Goal: Task Accomplishment & Management: Use online tool/utility

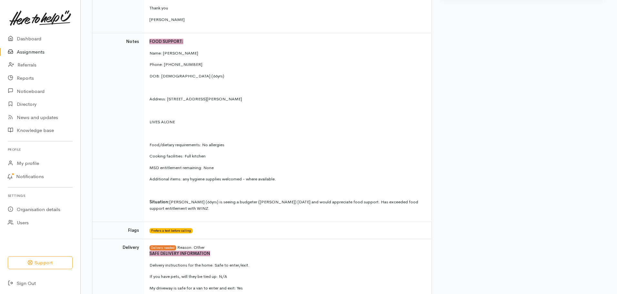
scroll to position [232, 0]
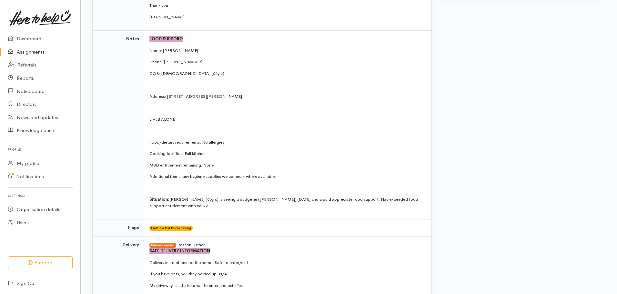
click at [29, 51] on link "Assignments" at bounding box center [40, 52] width 80 height 13
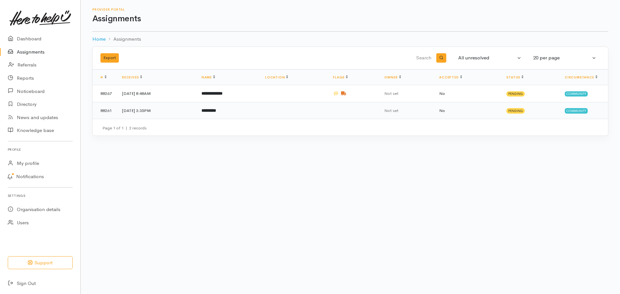
click at [325, 112] on td at bounding box center [294, 110] width 68 height 17
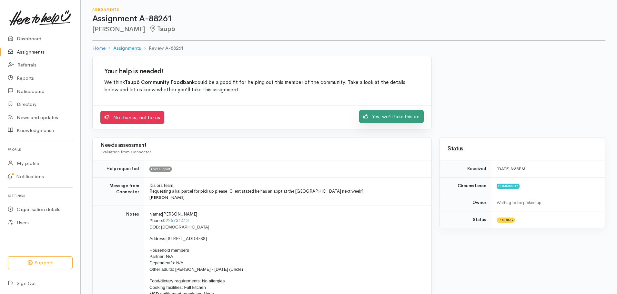
click at [408, 115] on link "Yes, we'll take this on" at bounding box center [391, 116] width 65 height 13
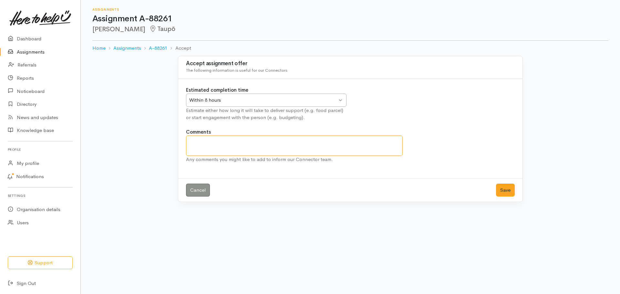
click at [191, 149] on textarea "Comments" at bounding box center [294, 146] width 217 height 20
type textarea "Parcel has been delivered to Taupo Budget House as Staff cannot get answer to C…"
click at [503, 189] on button "Save" at bounding box center [505, 190] width 19 height 13
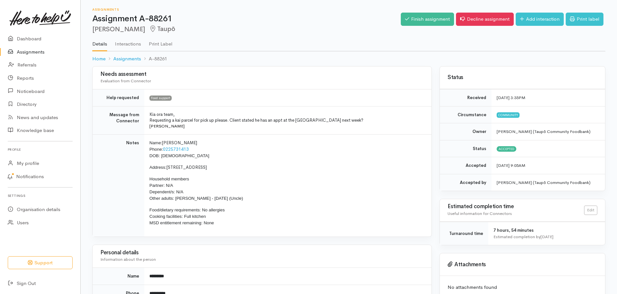
click at [421, 12] on div "Finish assignment Decline assignment Add interaction Print label" at bounding box center [503, 20] width 205 height 21
click at [426, 19] on link "Finish assignment" at bounding box center [427, 19] width 53 height 13
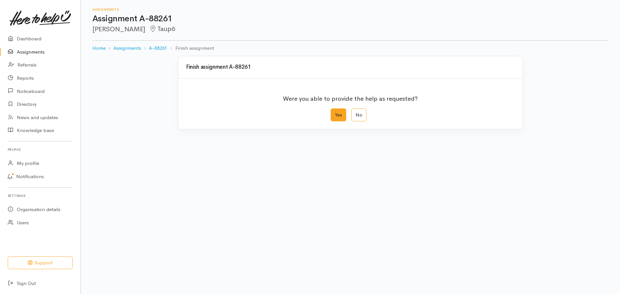
click at [338, 116] on label "Yes" at bounding box center [338, 114] width 15 height 13
click at [335, 113] on input "Yes" at bounding box center [333, 110] width 4 height 4
radio input "true"
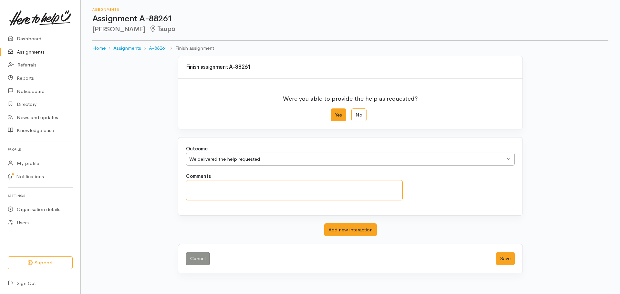
click at [194, 185] on textarea "Comments" at bounding box center [294, 190] width 217 height 20
click at [310, 187] on textarea "TBHouse Receptionist is going to continue to ring Fred as he is not answering c…" at bounding box center [294, 190] width 217 height 20
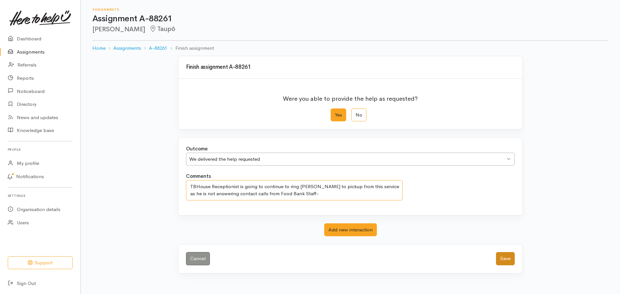
type textarea "TBHouse Receptionist is going to continue to ring Fred to pickup from this serv…"
click at [510, 257] on button "Save" at bounding box center [505, 258] width 19 height 13
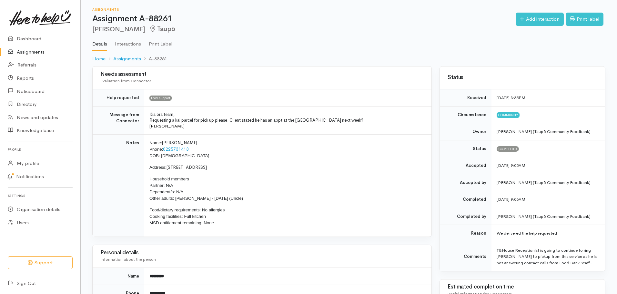
click at [24, 52] on link "Assignments" at bounding box center [40, 52] width 80 height 13
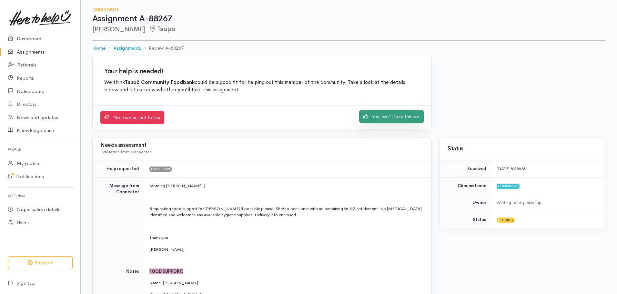
click at [404, 117] on link "Yes, we'll take this on" at bounding box center [391, 116] width 65 height 13
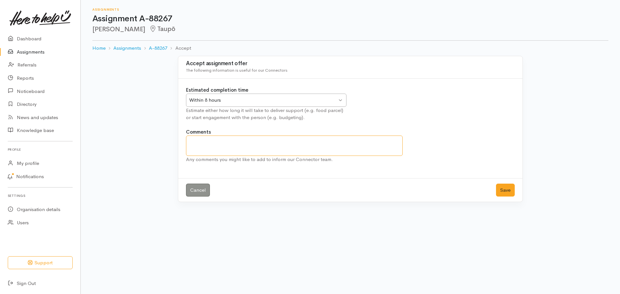
click at [210, 146] on textarea "Comments" at bounding box center [294, 146] width 217 height 20
type textarea "Parcel will be delivered to Family and Financial case worker Olivia"
click at [507, 194] on button "Save" at bounding box center [505, 190] width 19 height 13
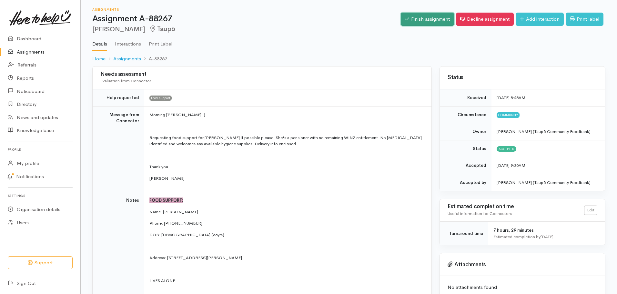
click at [427, 23] on link "Finish assignment" at bounding box center [427, 19] width 53 height 13
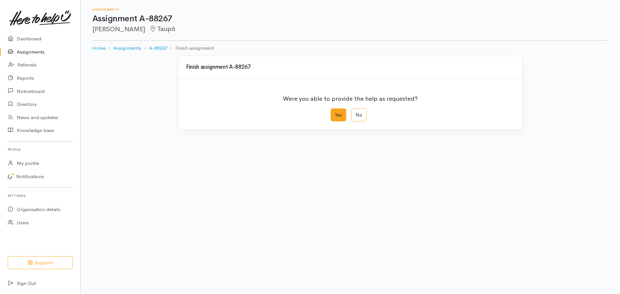
click at [335, 117] on label "Yes" at bounding box center [338, 114] width 15 height 13
click at [335, 113] on input "Yes" at bounding box center [333, 110] width 4 height 4
radio input "true"
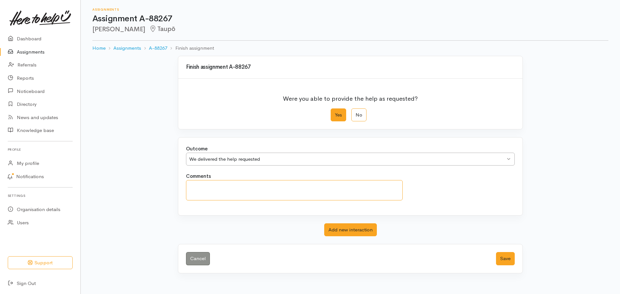
click at [192, 183] on textarea "Comments" at bounding box center [294, 190] width 217 height 20
type textarea "Parcel at Family and Financial this morning given to Case worker [PERSON_NAME] …"
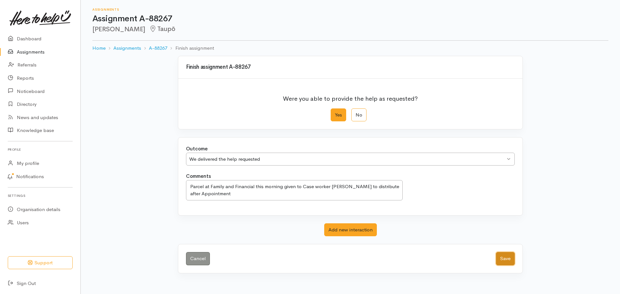
click at [512, 258] on button "Save" at bounding box center [505, 258] width 19 height 13
